Goal: Task Accomplishment & Management: Manage account settings

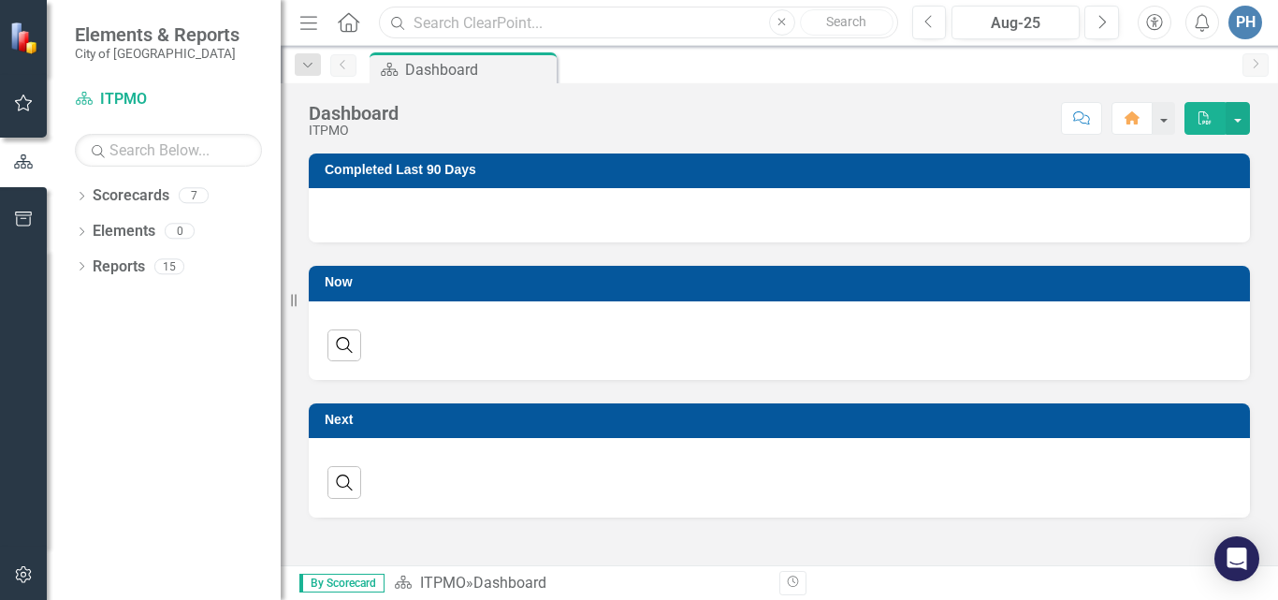
click at [524, 23] on input "text" at bounding box center [638, 23] width 518 height 33
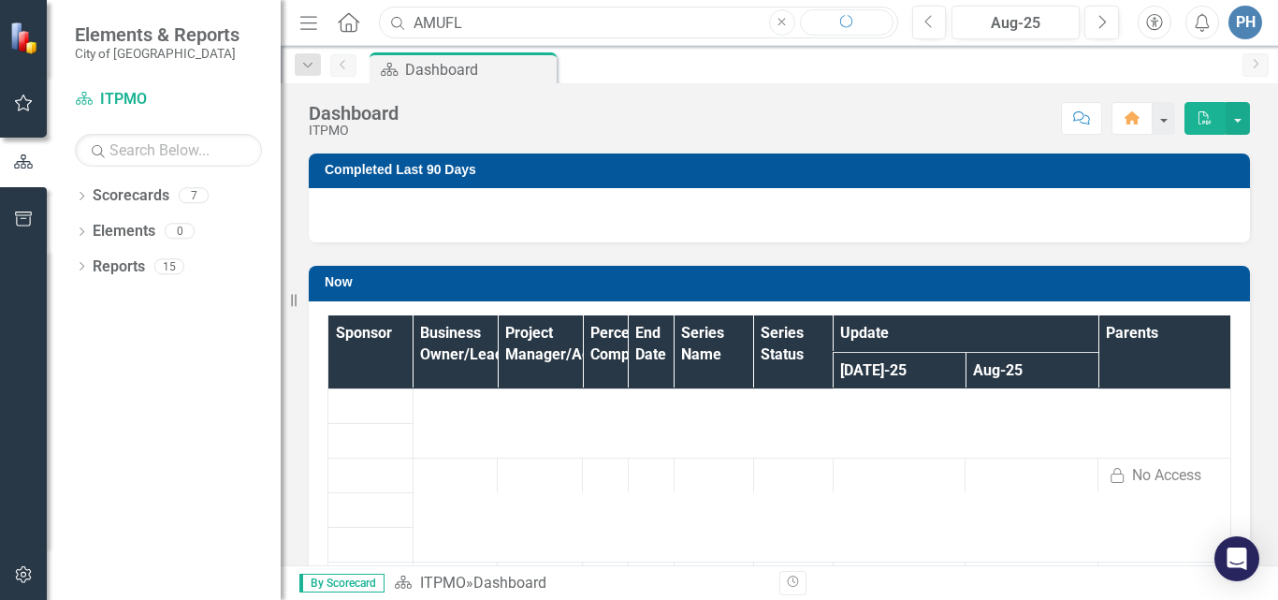
type input "AMUFL"
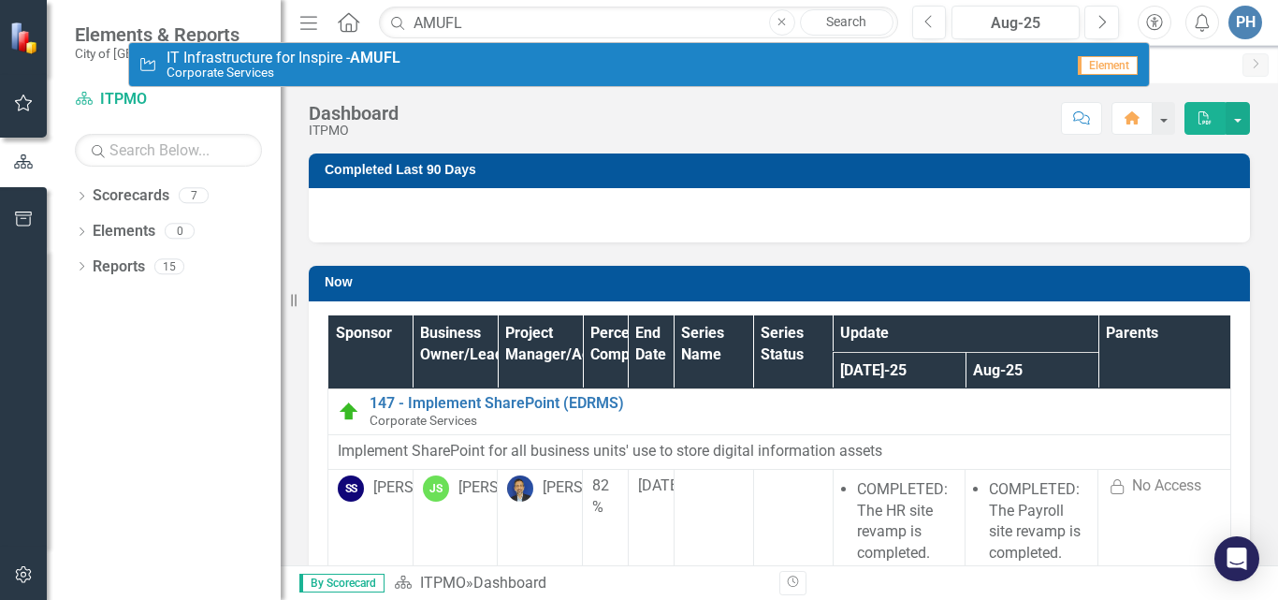
click at [449, 62] on div "Initiative IT Infrastructure for Inspire - AMUFL Corporate Services" at bounding box center [601, 65] width 926 height 31
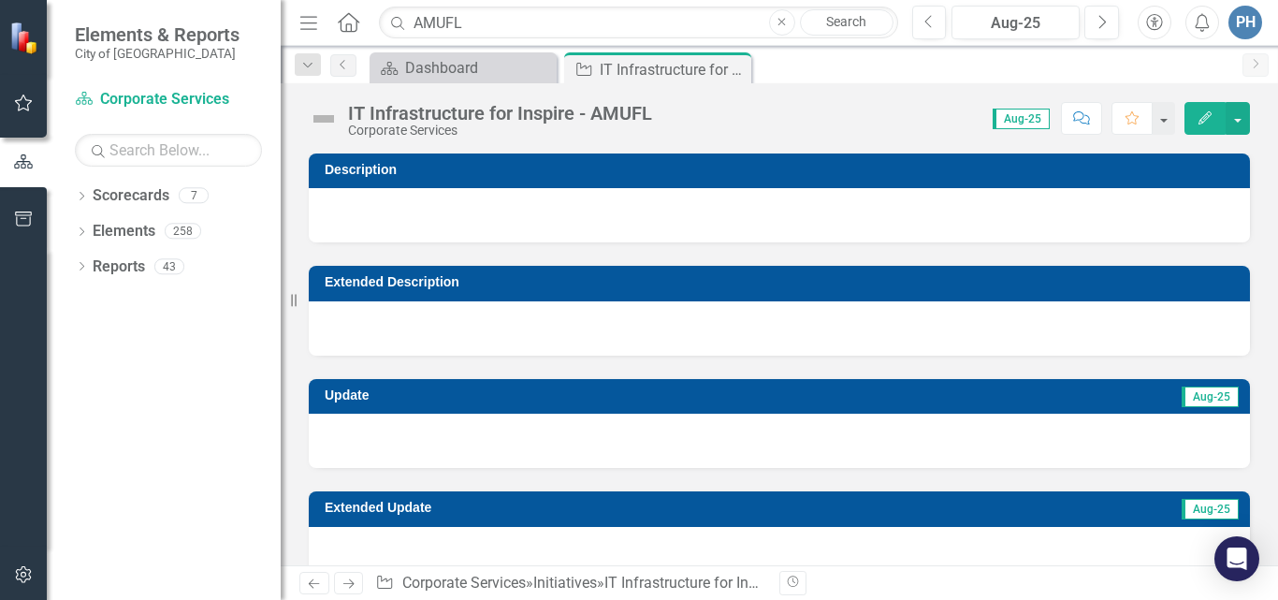
click at [1204, 117] on icon "Edit" at bounding box center [1205, 117] width 17 height 13
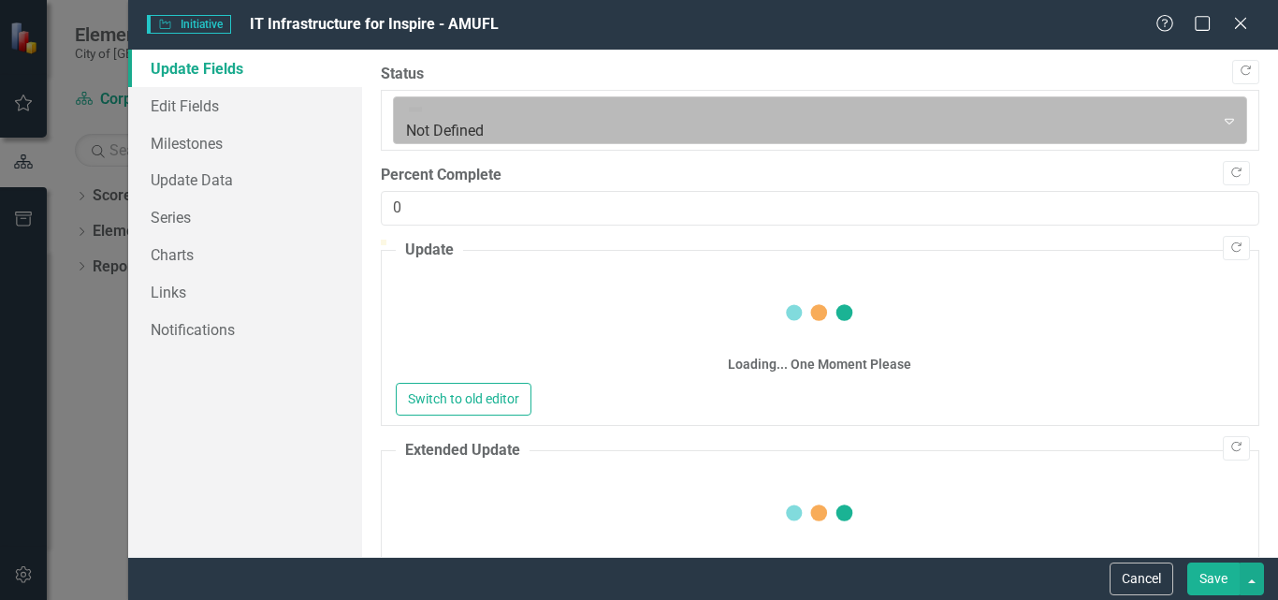
click at [1228, 113] on icon "Expand" at bounding box center [1229, 120] width 19 height 15
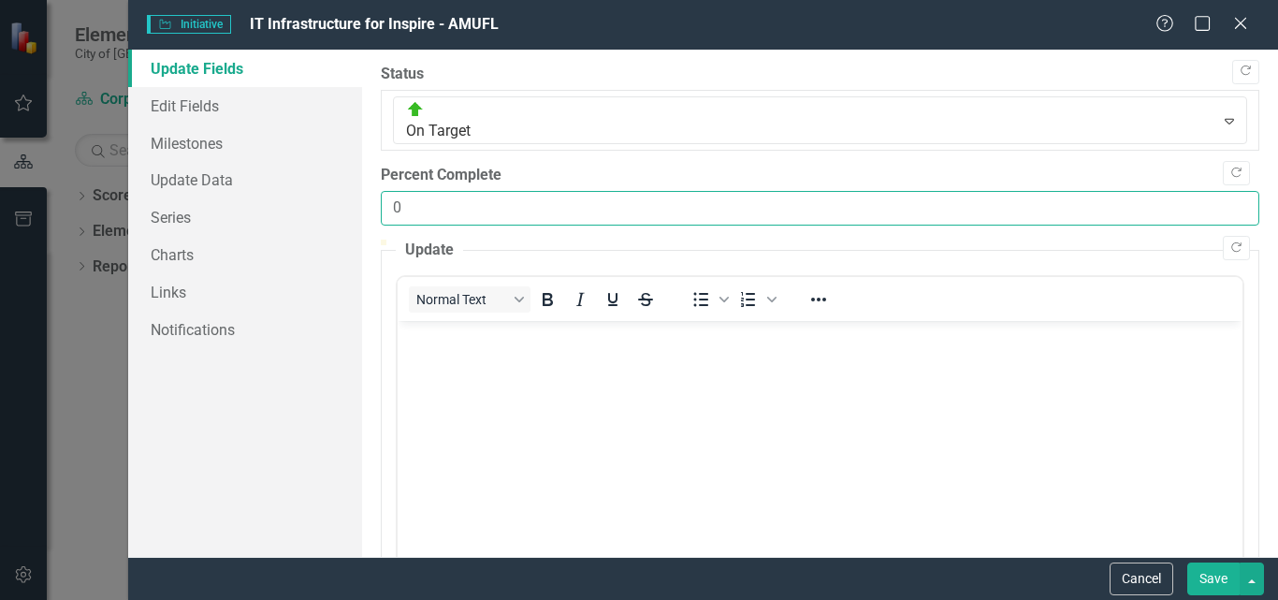
click at [782, 191] on input "0" at bounding box center [820, 208] width 879 height 35
type input "080"
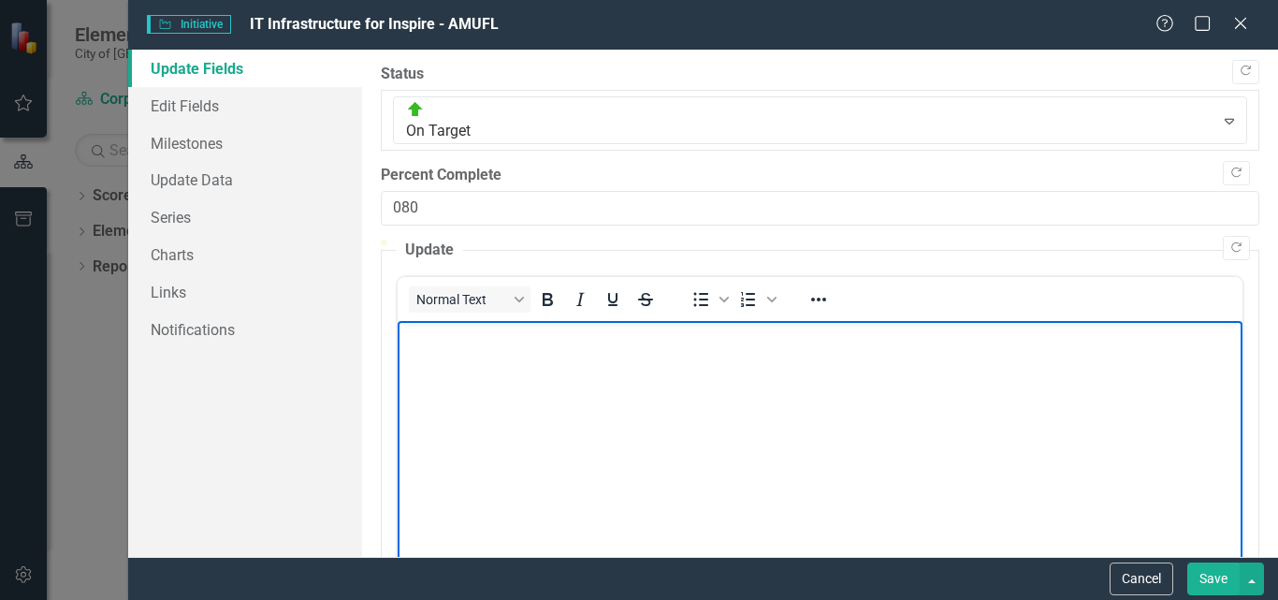
click at [561, 355] on body "Rich Text Area. Press ALT-0 for help." at bounding box center [819, 460] width 845 height 281
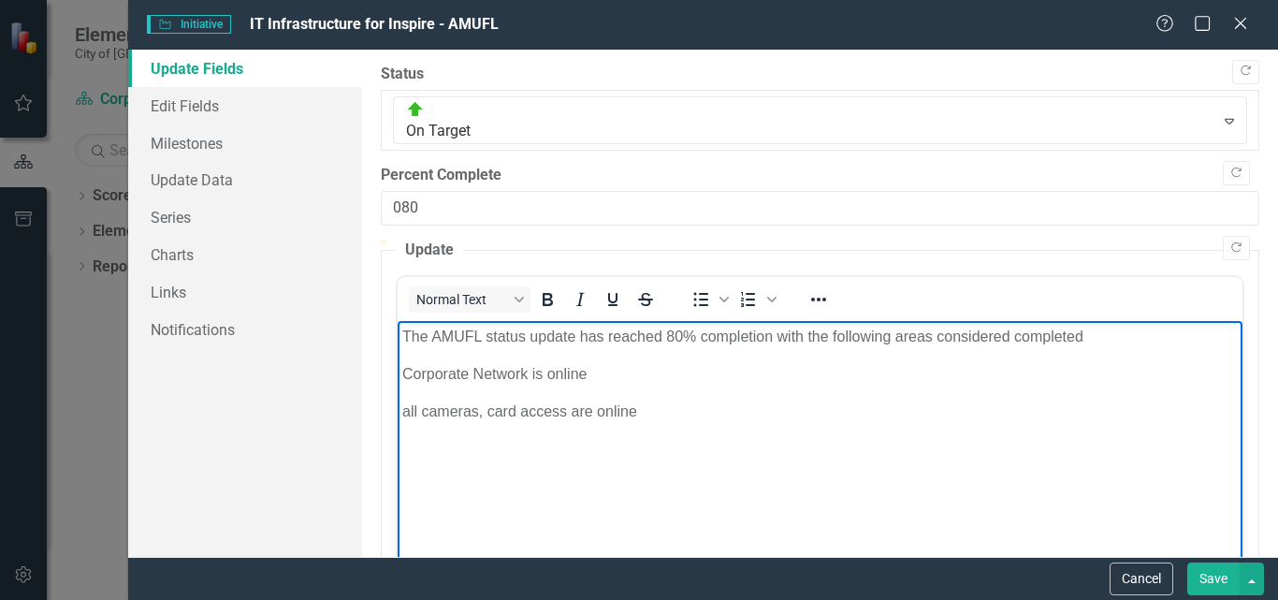
click at [649, 411] on p "all cameras, card access are online" at bounding box center [819, 411] width 836 height 22
click at [595, 379] on p "Corporate Network is online" at bounding box center [819, 373] width 836 height 22
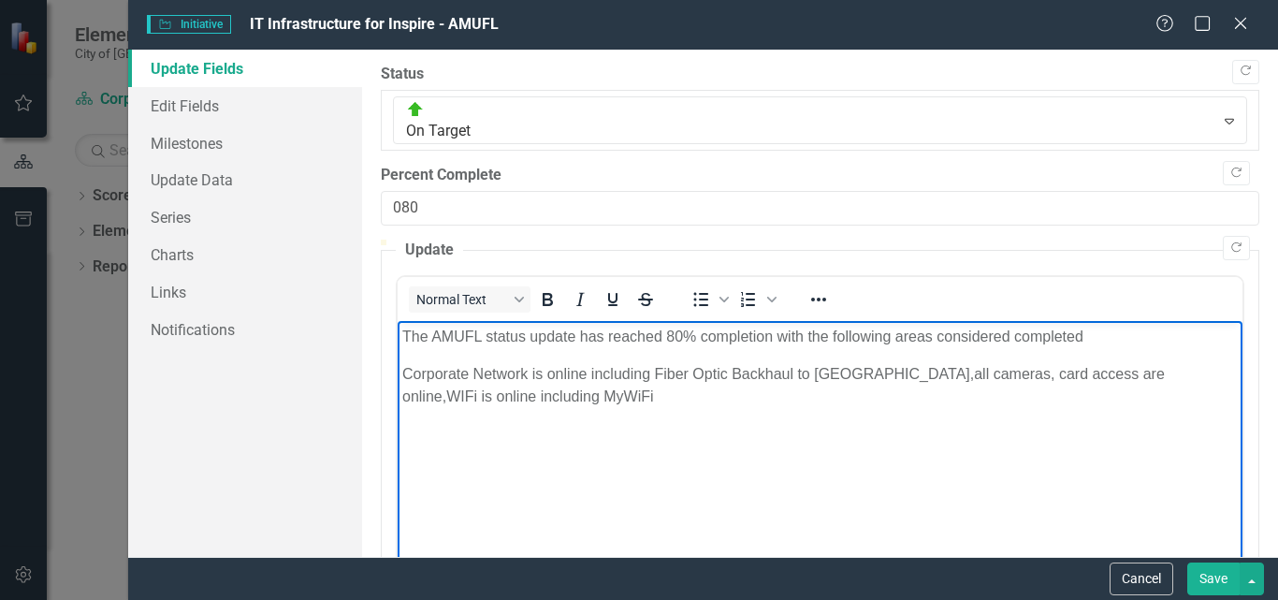
click at [545, 391] on p "Corporate Network is online including Fiber Optic Backhaul to [GEOGRAPHIC_DATA]…" at bounding box center [819, 384] width 836 height 45
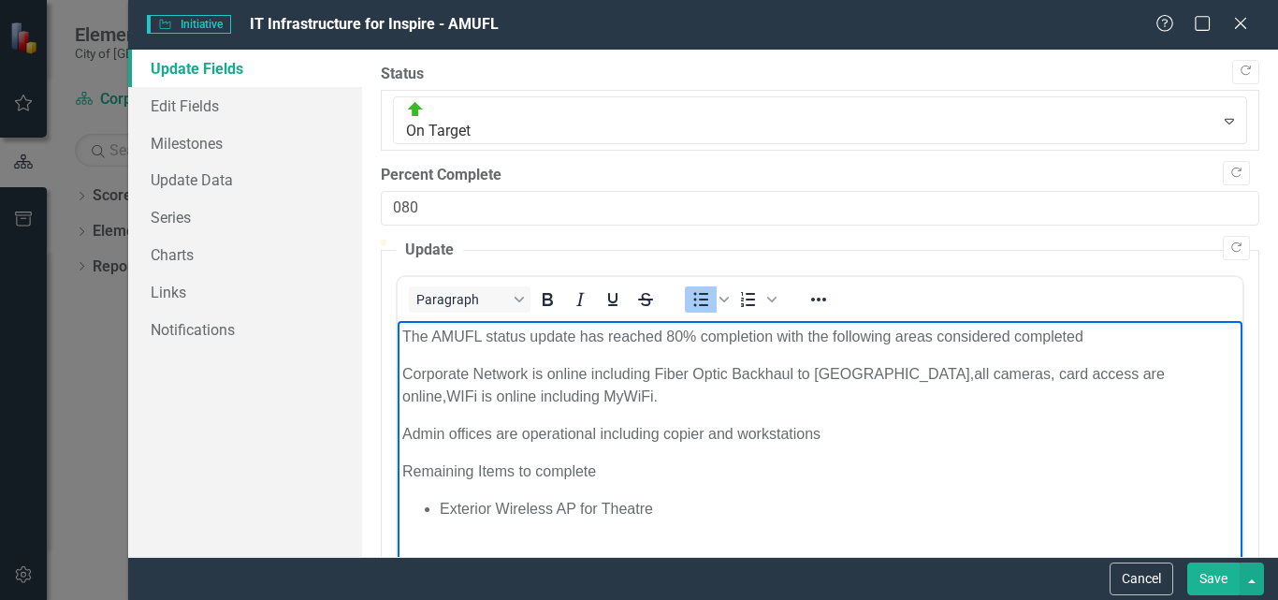
click at [691, 511] on li "Exterior Wireless AP for Theatre" at bounding box center [838, 508] width 798 height 22
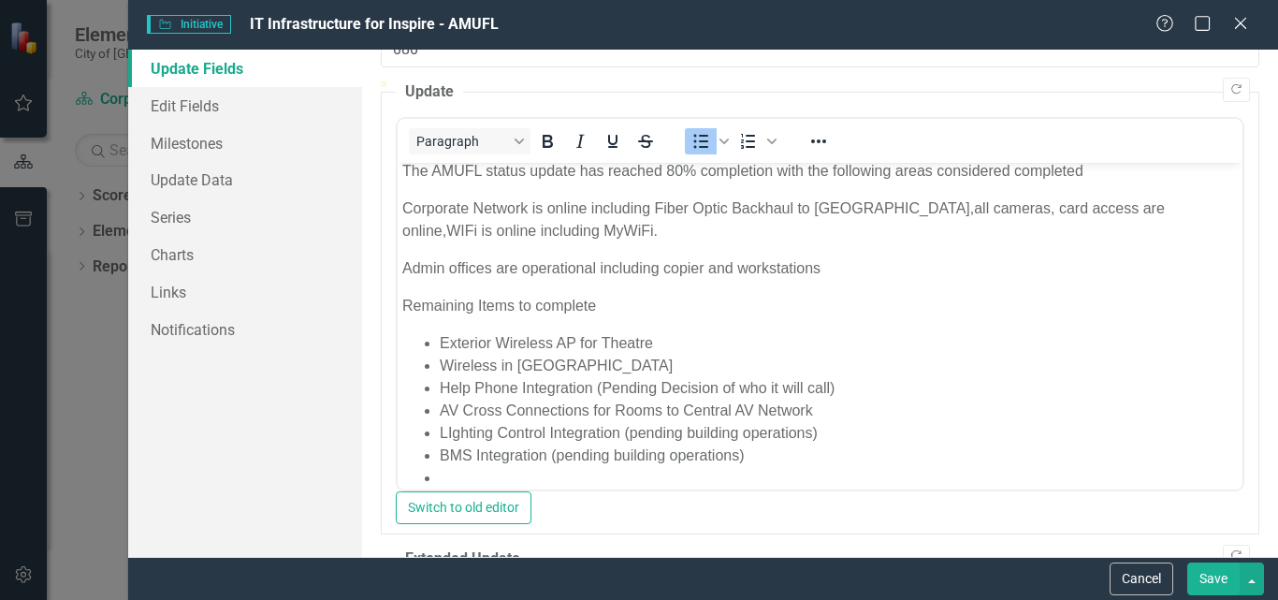
scroll to position [177, 0]
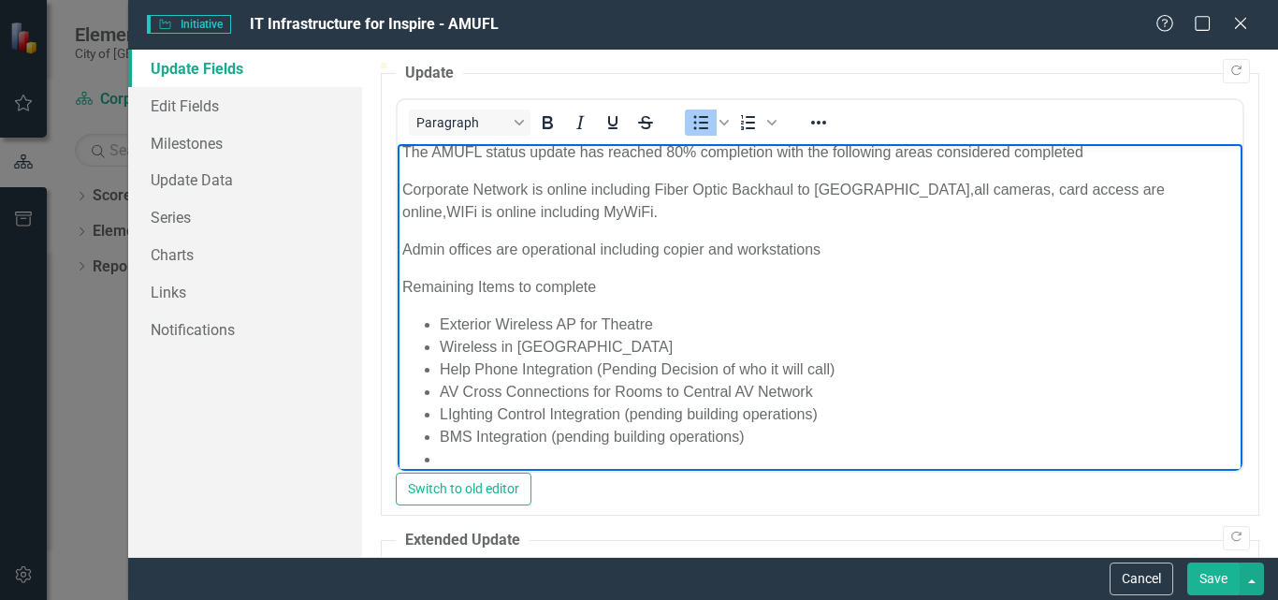
click at [572, 457] on li "Rich Text Area. Press ALT-0 for help." at bounding box center [838, 458] width 798 height 22
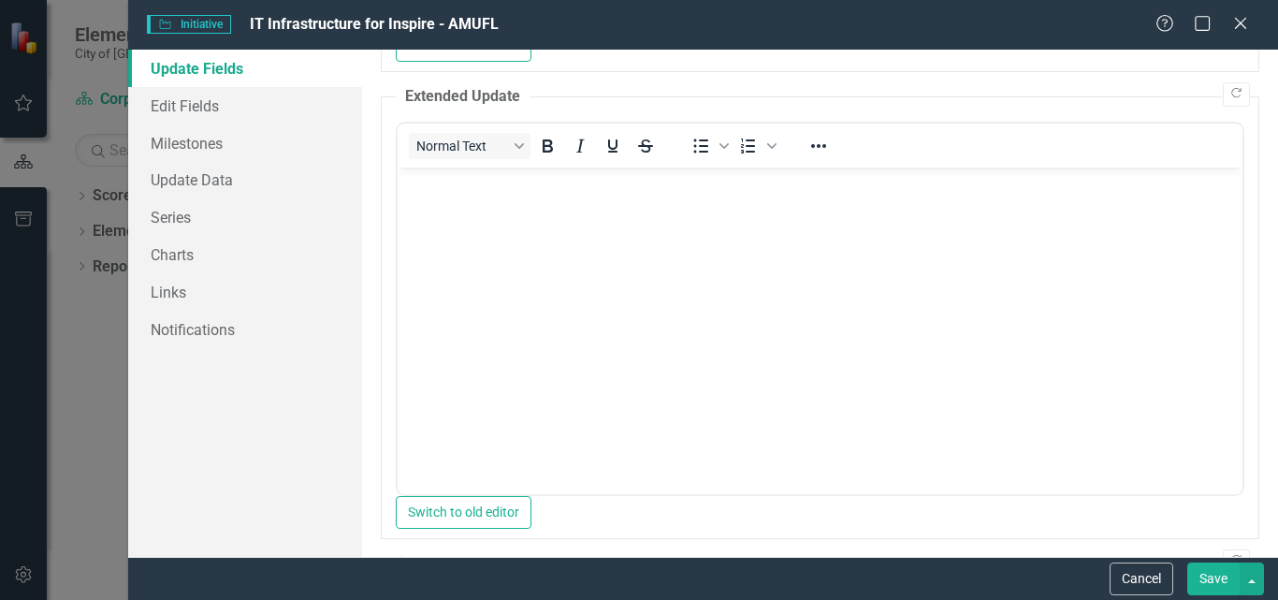
scroll to position [1064, 0]
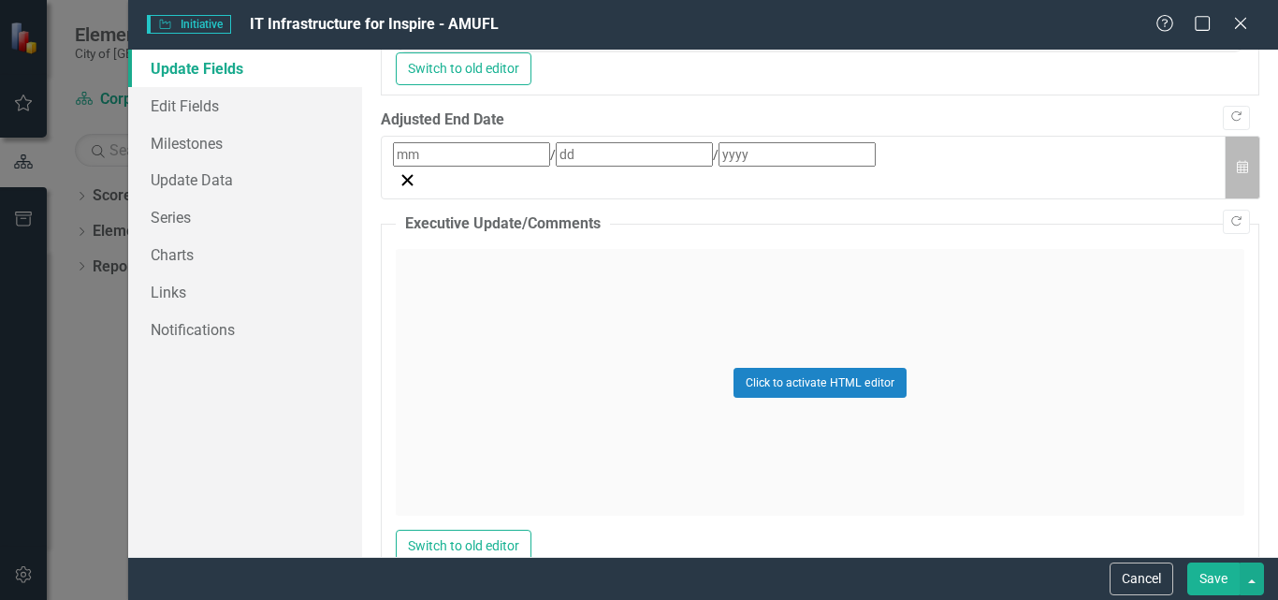
click at [1229, 197] on button "Calendar" at bounding box center [1243, 168] width 36 height 65
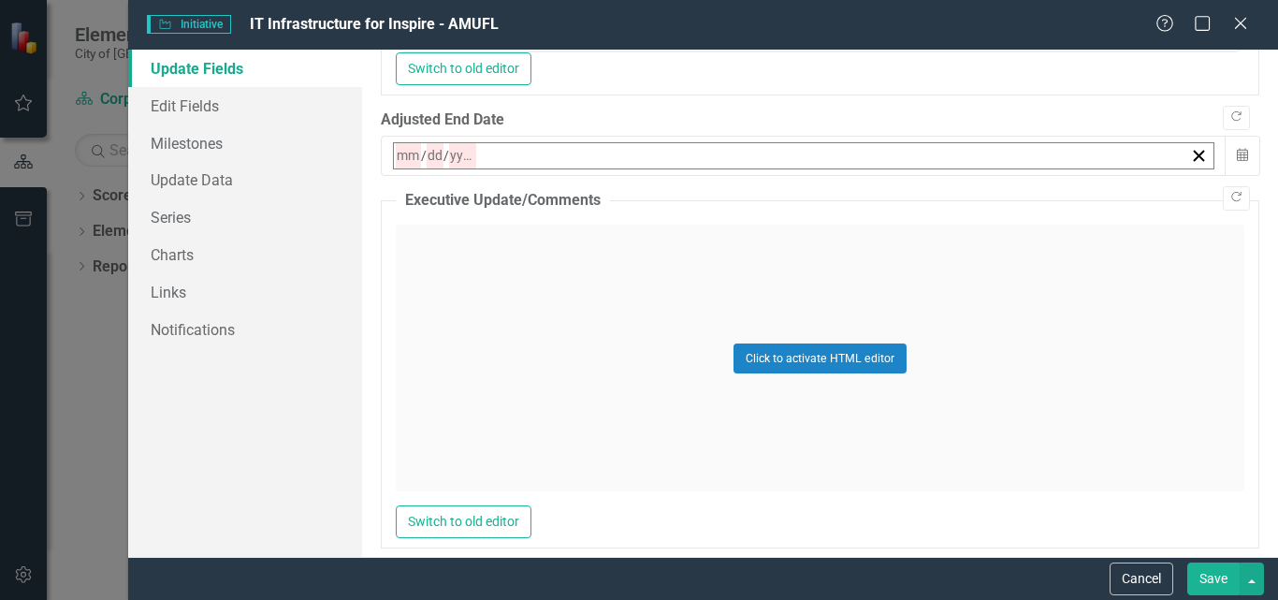
click at [456, 313] on abbr "8" at bounding box center [451, 305] width 7 height 15
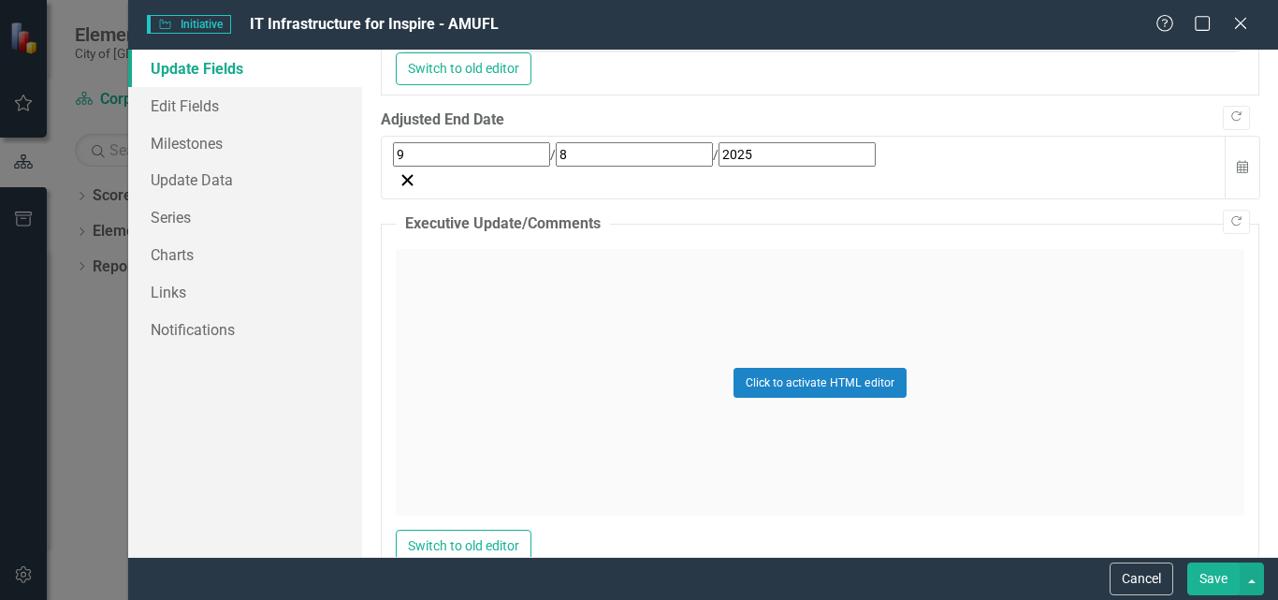
click at [1203, 574] on button "Save" at bounding box center [1213, 578] width 52 height 33
